Goal: Contribute content: Add original content to the website for others to see

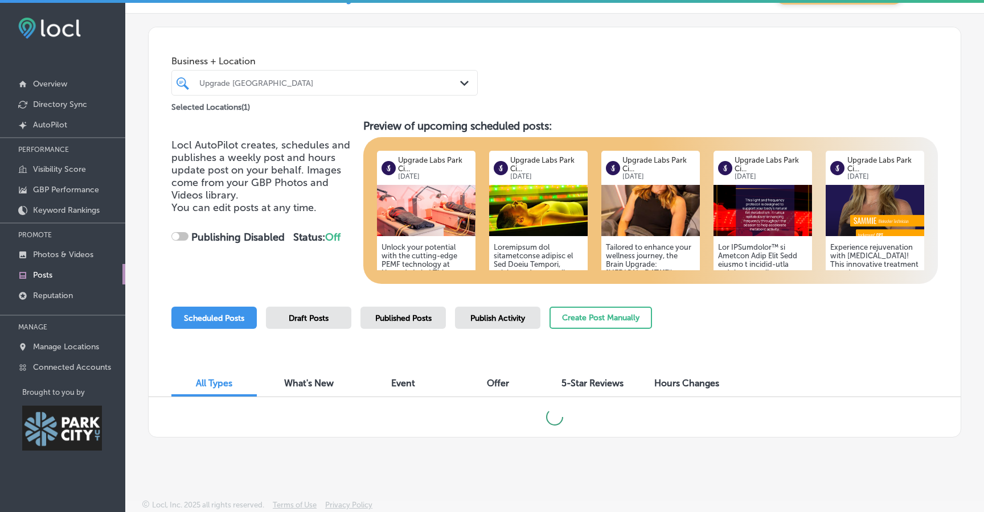
checkbox input "true"
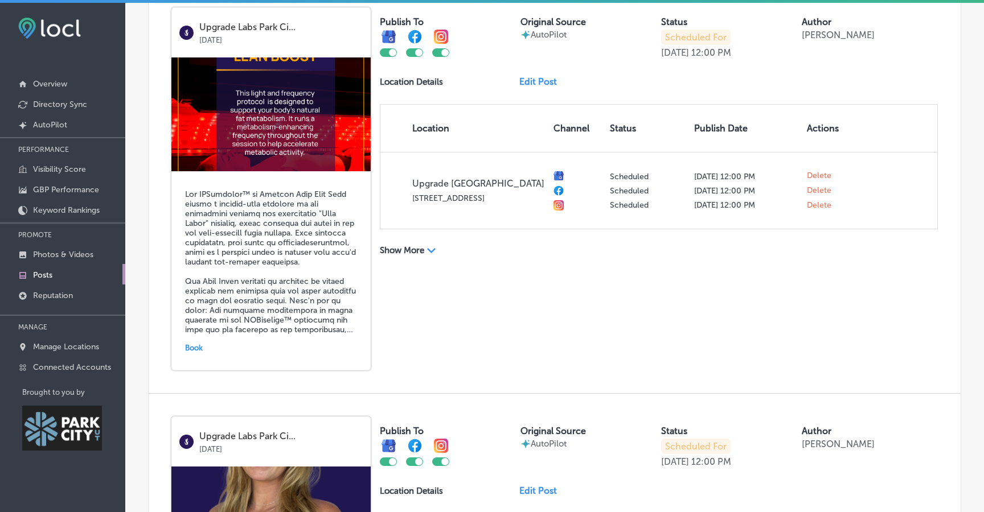
scroll to position [1911, 0]
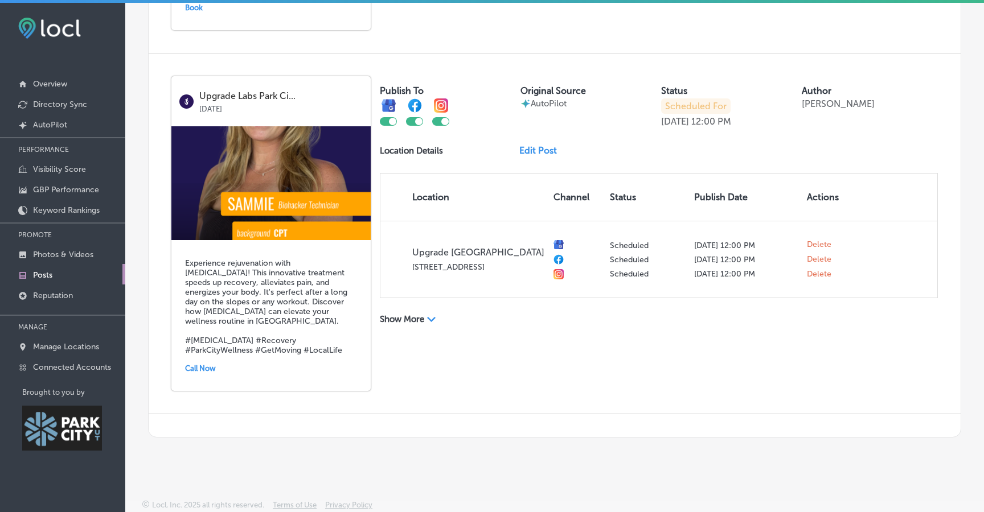
click at [544, 156] on link "Edit Post" at bounding box center [542, 150] width 47 height 11
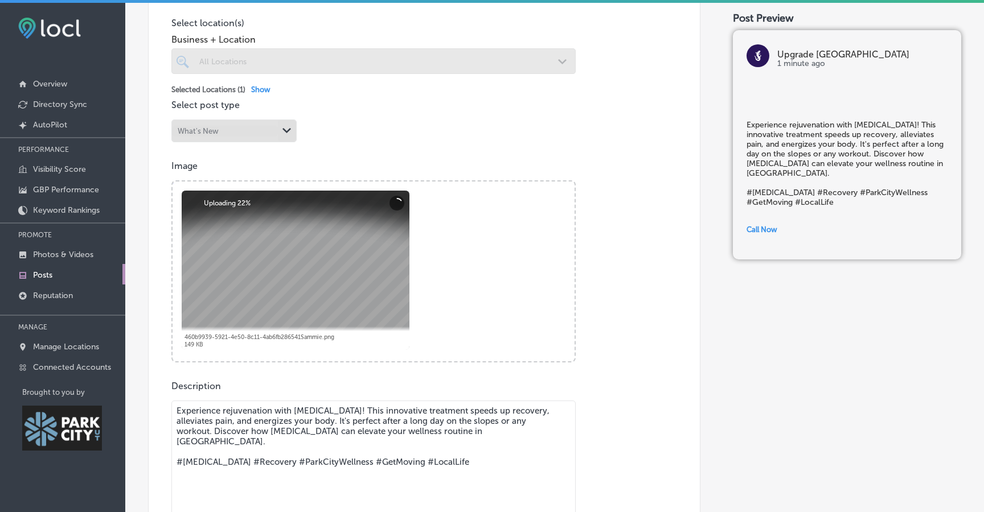
scroll to position [294, 0]
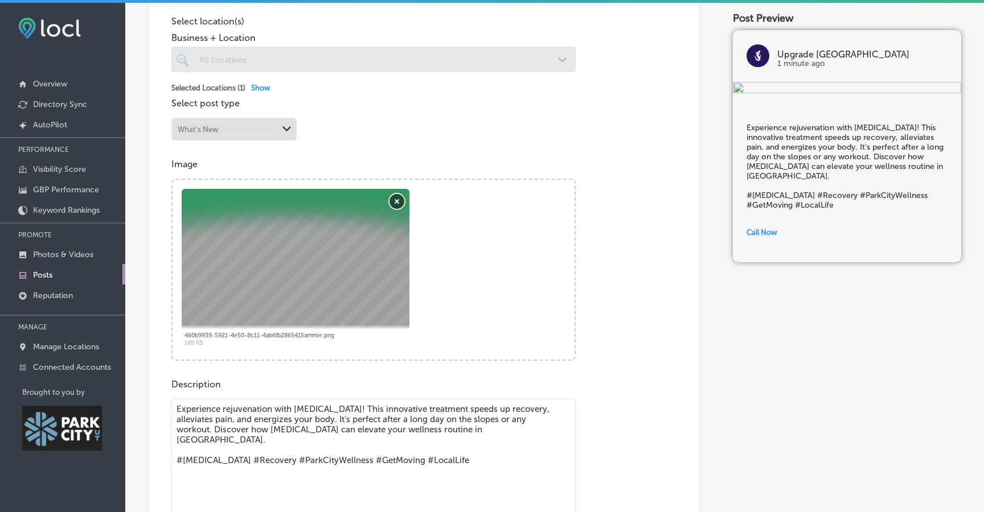
click at [397, 209] on button "Remove" at bounding box center [396, 201] width 15 height 15
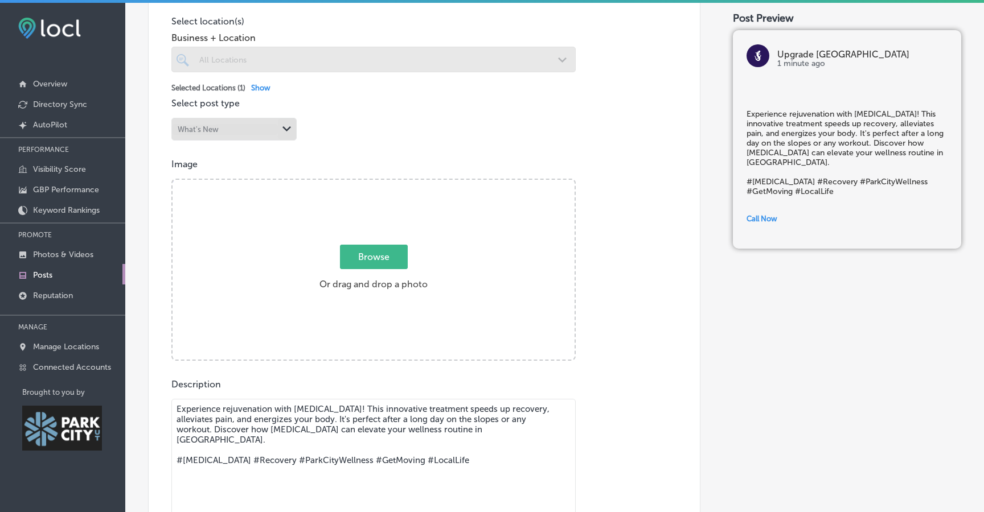
click at [396, 261] on span "Browse" at bounding box center [374, 257] width 68 height 24
click at [396, 183] on input "Browse Or drag and drop a photo" at bounding box center [374, 181] width 402 height 3
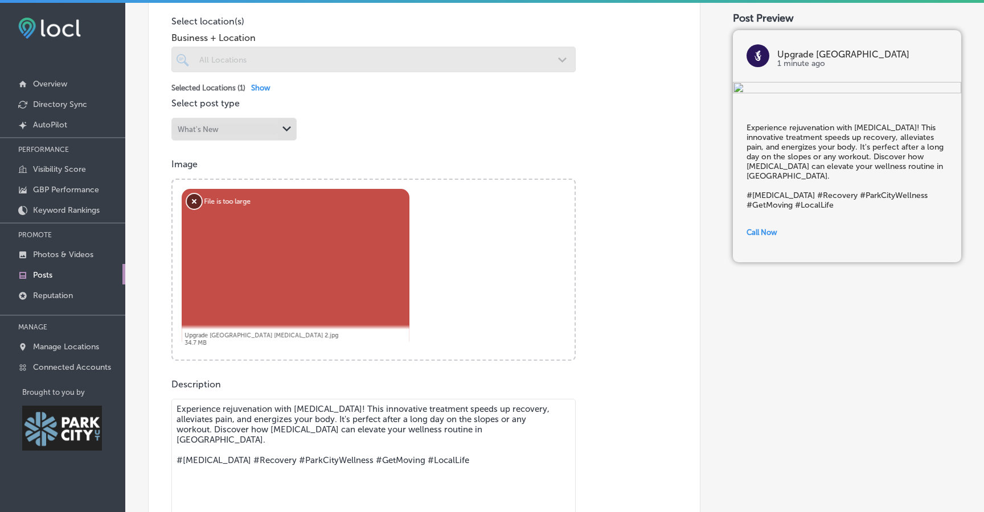
click at [196, 209] on button "Remove" at bounding box center [194, 201] width 15 height 15
click at [194, 209] on button "Remove" at bounding box center [194, 201] width 15 height 15
click at [198, 209] on button "Remove" at bounding box center [194, 201] width 15 height 15
click at [198, 211] on div "Abort Retry Remove Upload Cancel Retry Remove Upgrade Labs Park City Cryotherap…" at bounding box center [296, 268] width 228 height 159
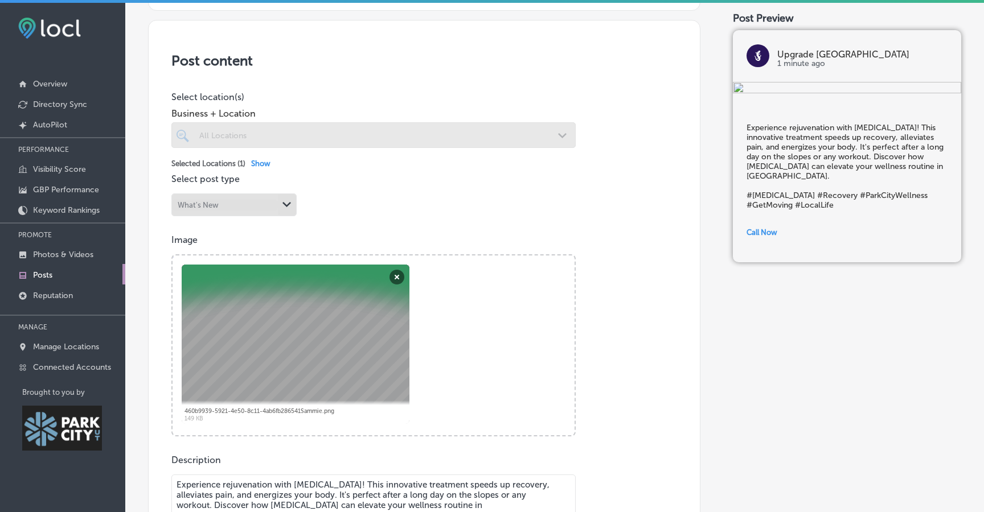
scroll to position [247, 0]
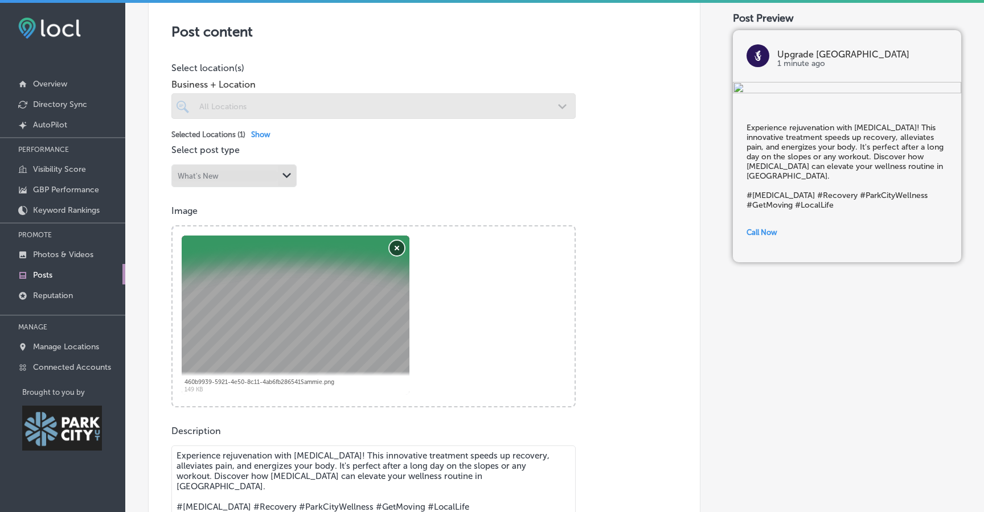
click at [399, 256] on button "Remove" at bounding box center [396, 248] width 15 height 15
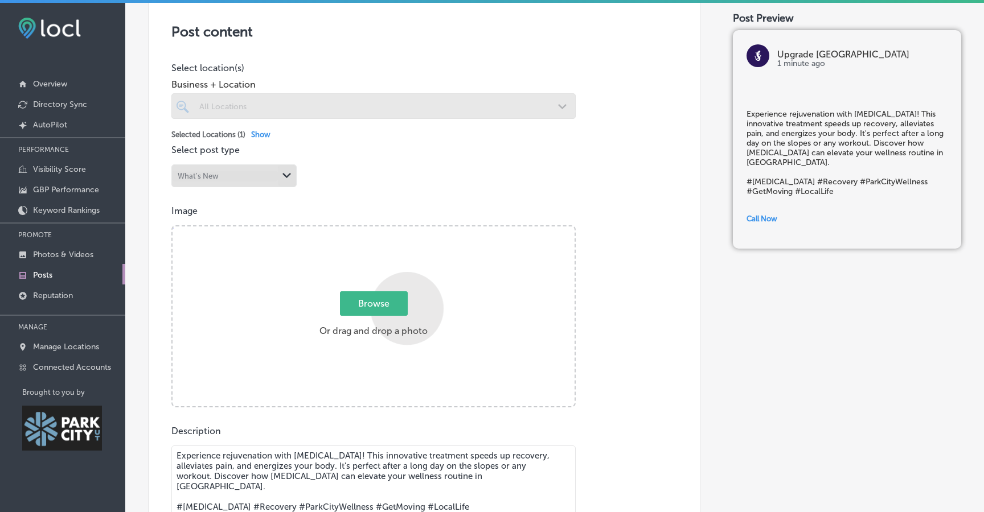
click at [407, 314] on div "Powered by PQINA Browse Or drag and drop a photo" at bounding box center [374, 317] width 402 height 180
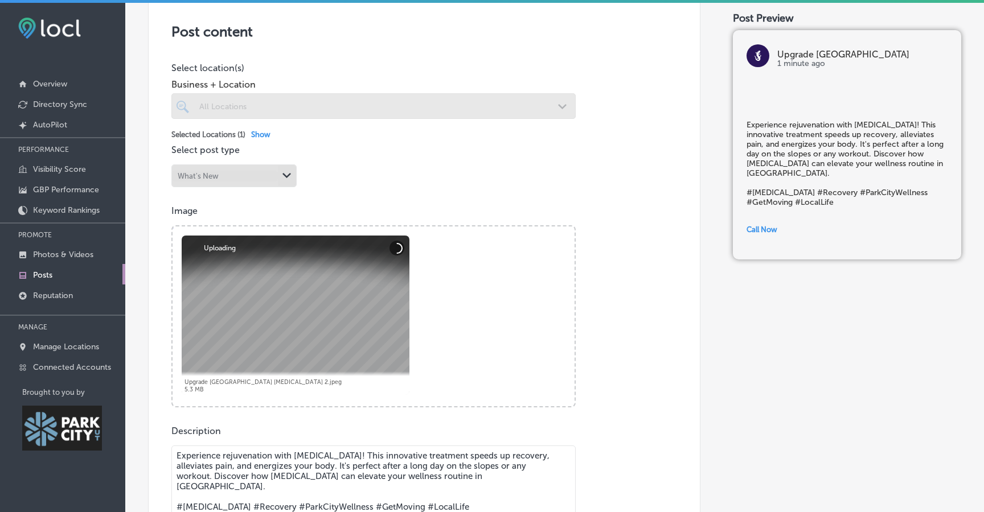
scroll to position [623, 0]
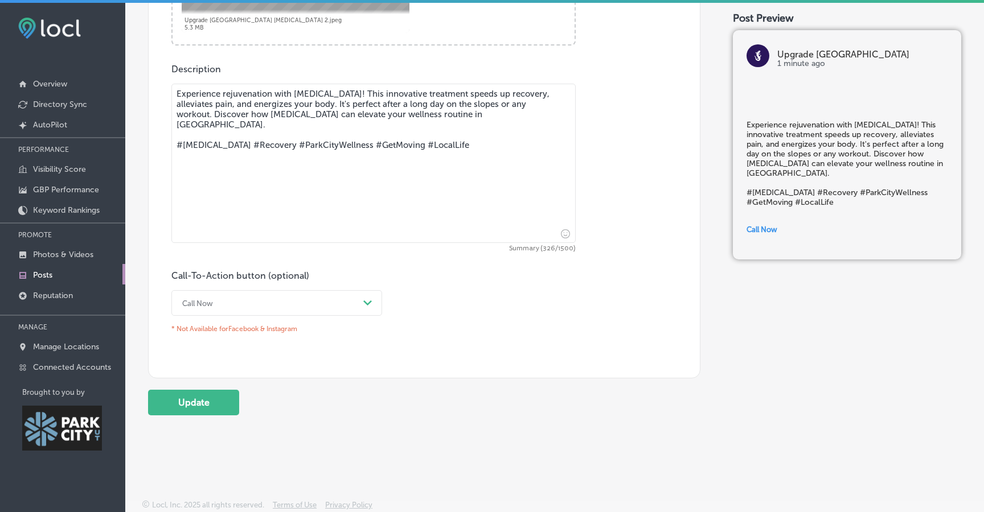
click at [313, 297] on div "Call Now" at bounding box center [267, 303] width 182 height 18
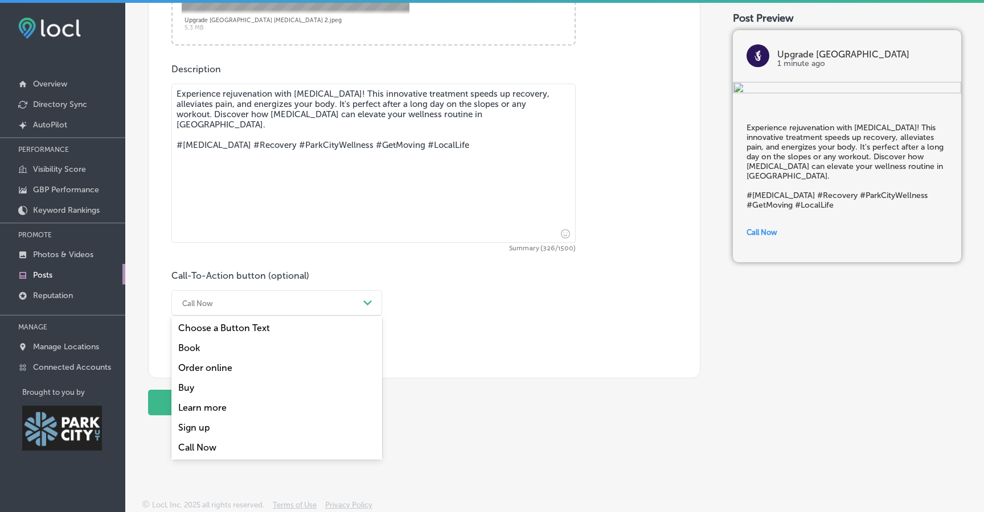
click at [223, 342] on div "Book" at bounding box center [276, 348] width 211 height 20
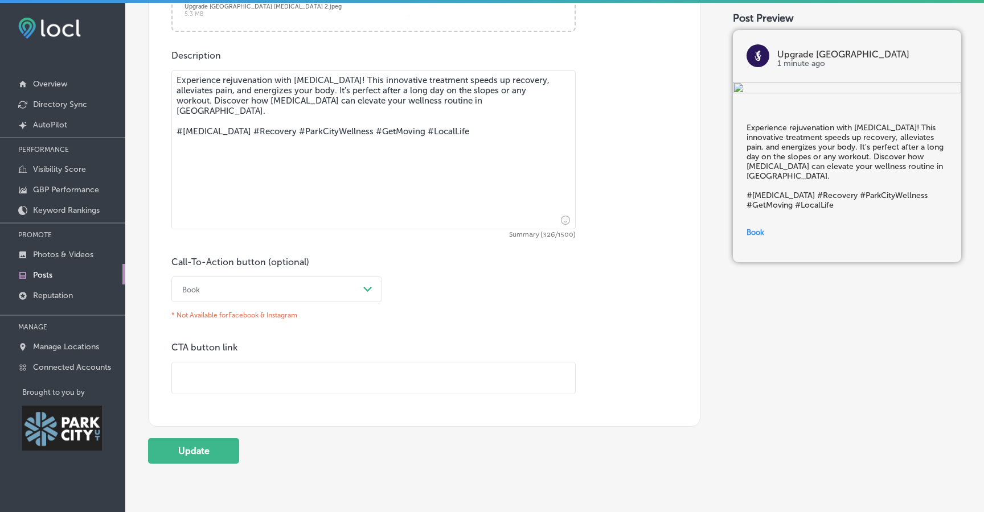
click at [319, 392] on input "text" at bounding box center [373, 378] width 403 height 31
paste input "https://upgradelabs.com/intro-offer/?location=park-city"
type input "https://upgradelabs.com/intro-offer/?location=park-city"
click at [205, 458] on button "Update" at bounding box center [193, 451] width 91 height 26
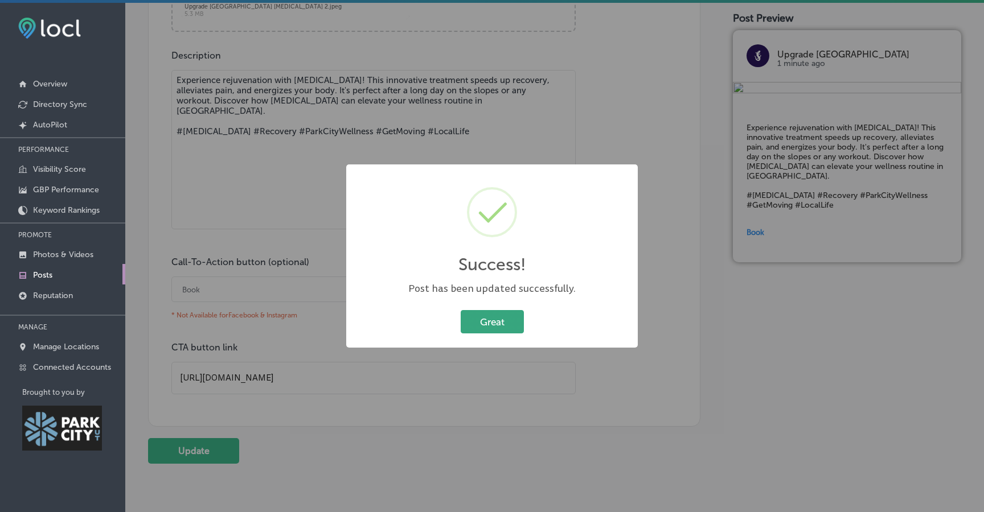
click at [502, 327] on button "Great" at bounding box center [492, 321] width 63 height 23
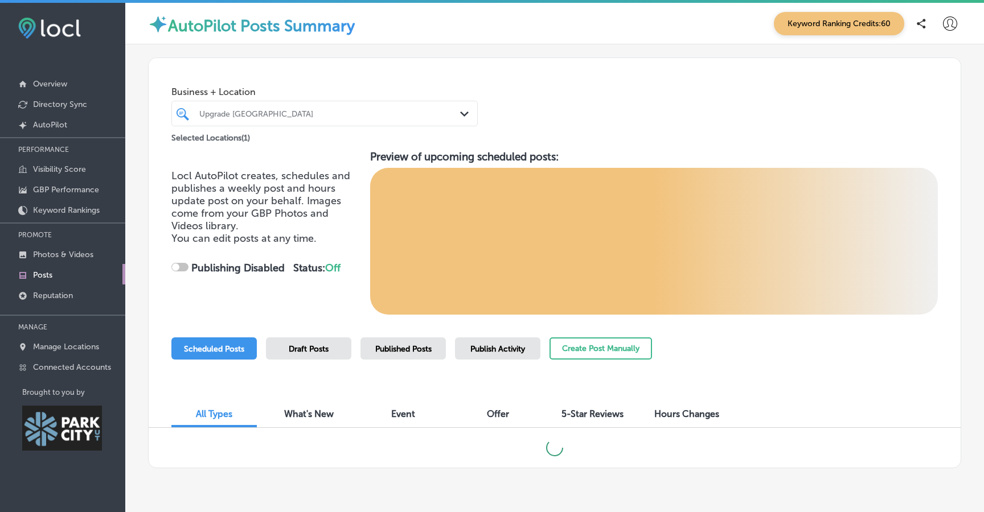
checkbox input "true"
